Goal: Transaction & Acquisition: Purchase product/service

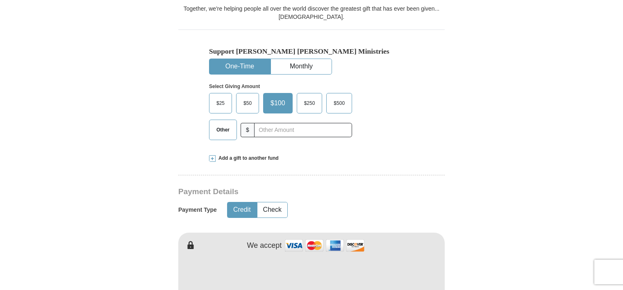
scroll to position [507, 0]
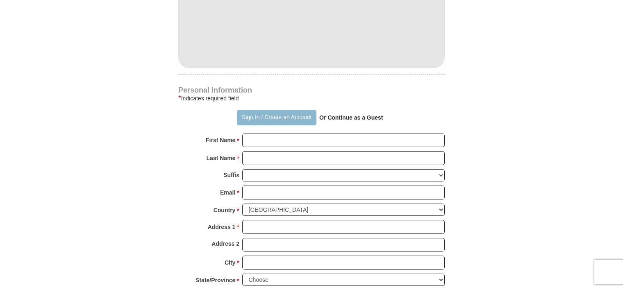
click at [249, 110] on button "Sign In / Create an Account" at bounding box center [276, 118] width 79 height 16
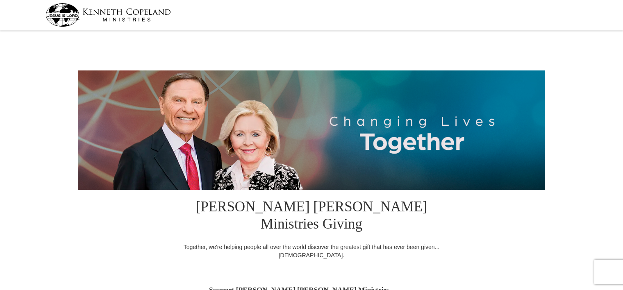
select select "OK"
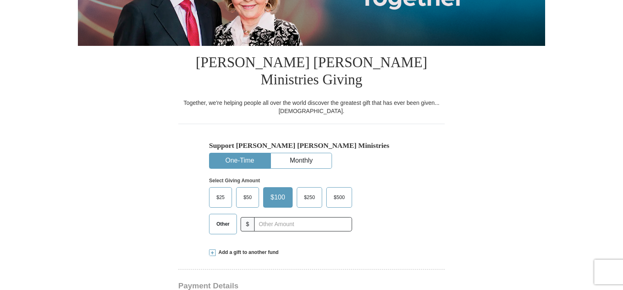
scroll to position [146, 0]
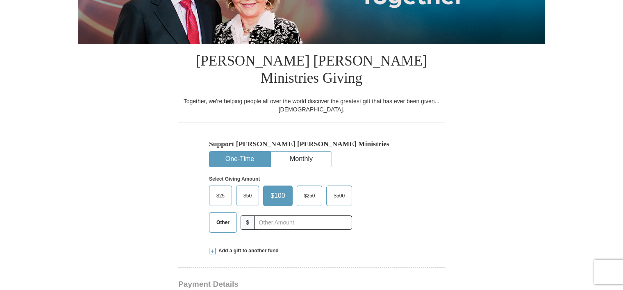
click at [229, 216] on span "Other" at bounding box center [222, 222] width 21 height 12
click at [0, 0] on input "Other" at bounding box center [0, 0] width 0 height 0
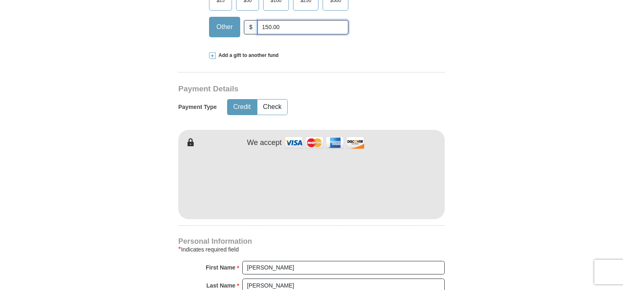
scroll to position [338, 0]
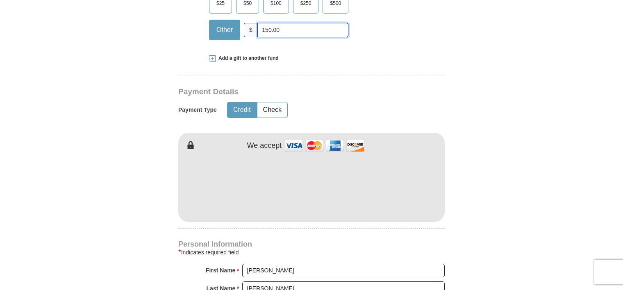
type input "150.00"
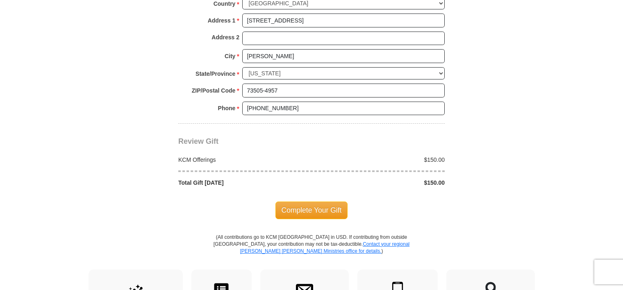
scroll to position [677, 0]
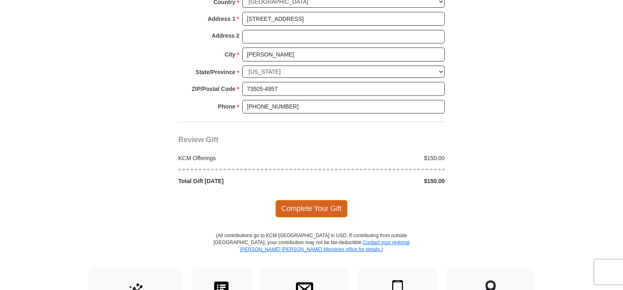
click at [308, 200] on span "Complete Your Gift" at bounding box center [311, 208] width 72 height 17
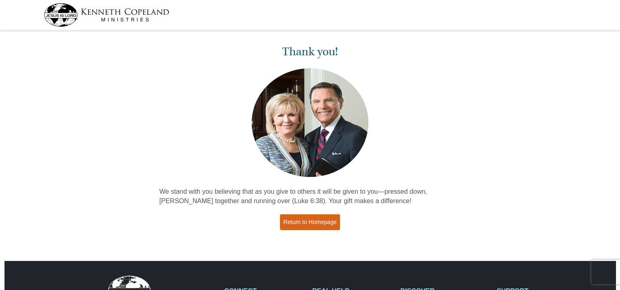
click at [322, 218] on link "Return to Homepage" at bounding box center [310, 222] width 61 height 16
